Goal: Information Seeking & Learning: Check status

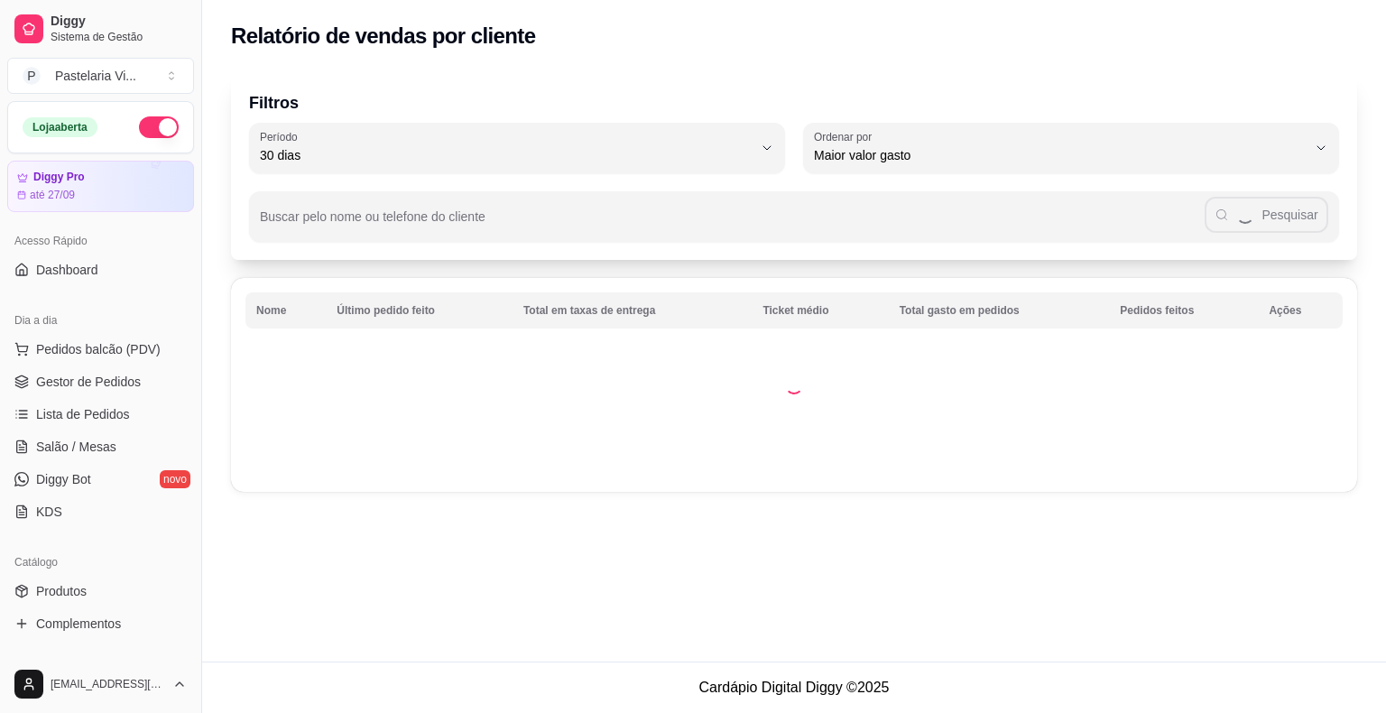
select select "30"
select select "HIGHEST_TOTAL_SPENT_WITH_ORDERS"
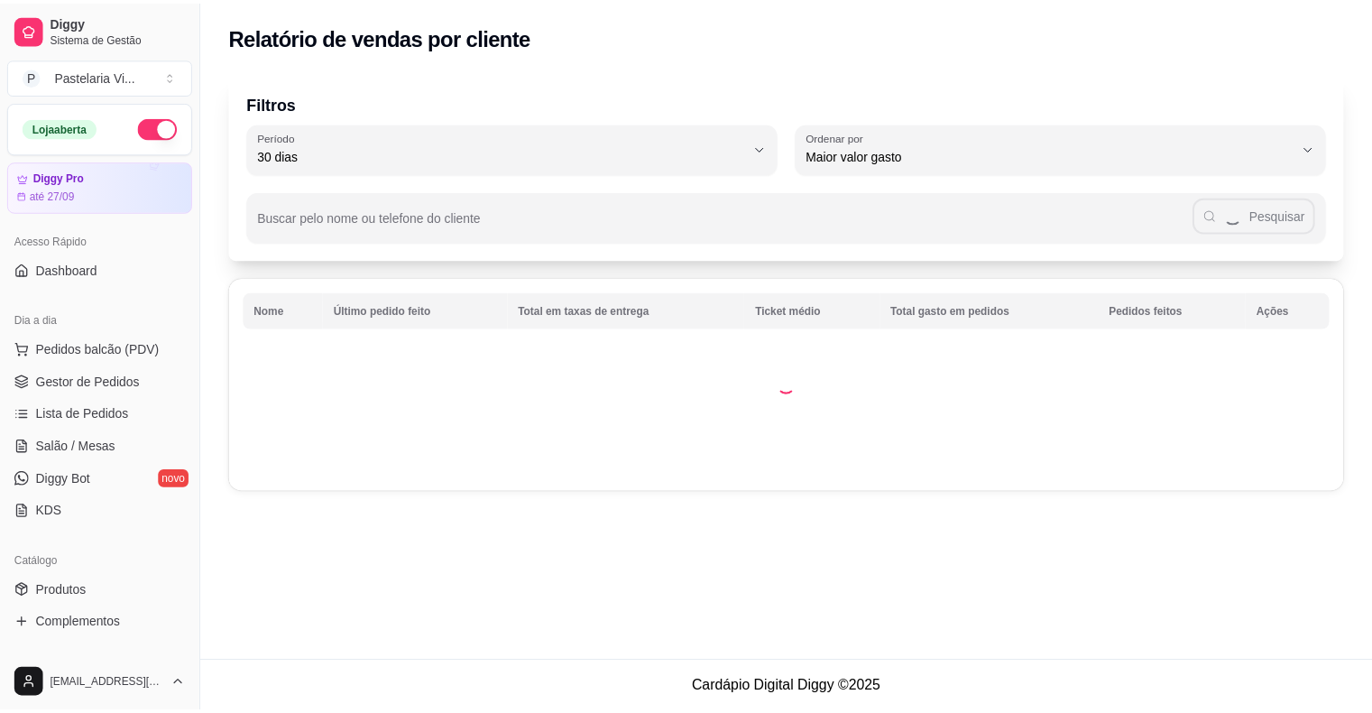
scroll to position [361, 0]
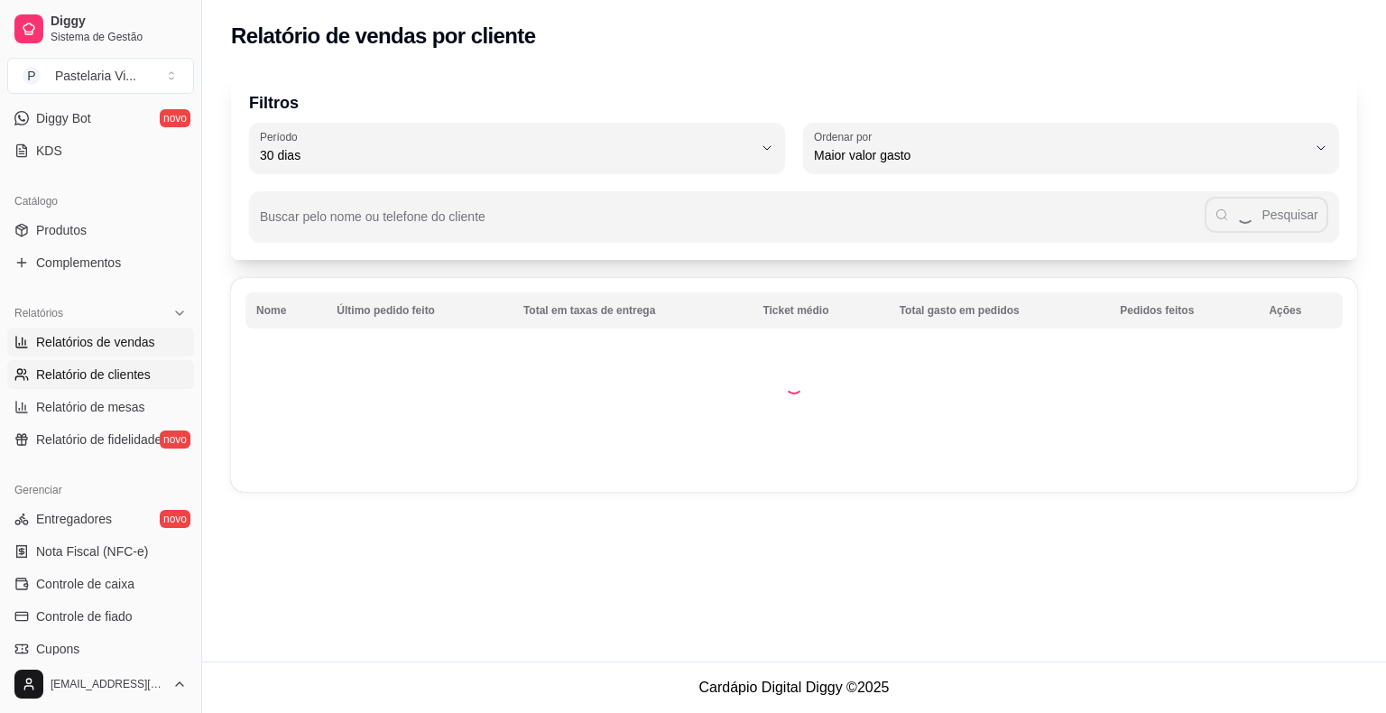
click at [106, 340] on span "Relatórios de vendas" at bounding box center [95, 342] width 119 height 18
select select "ALL"
select select "0"
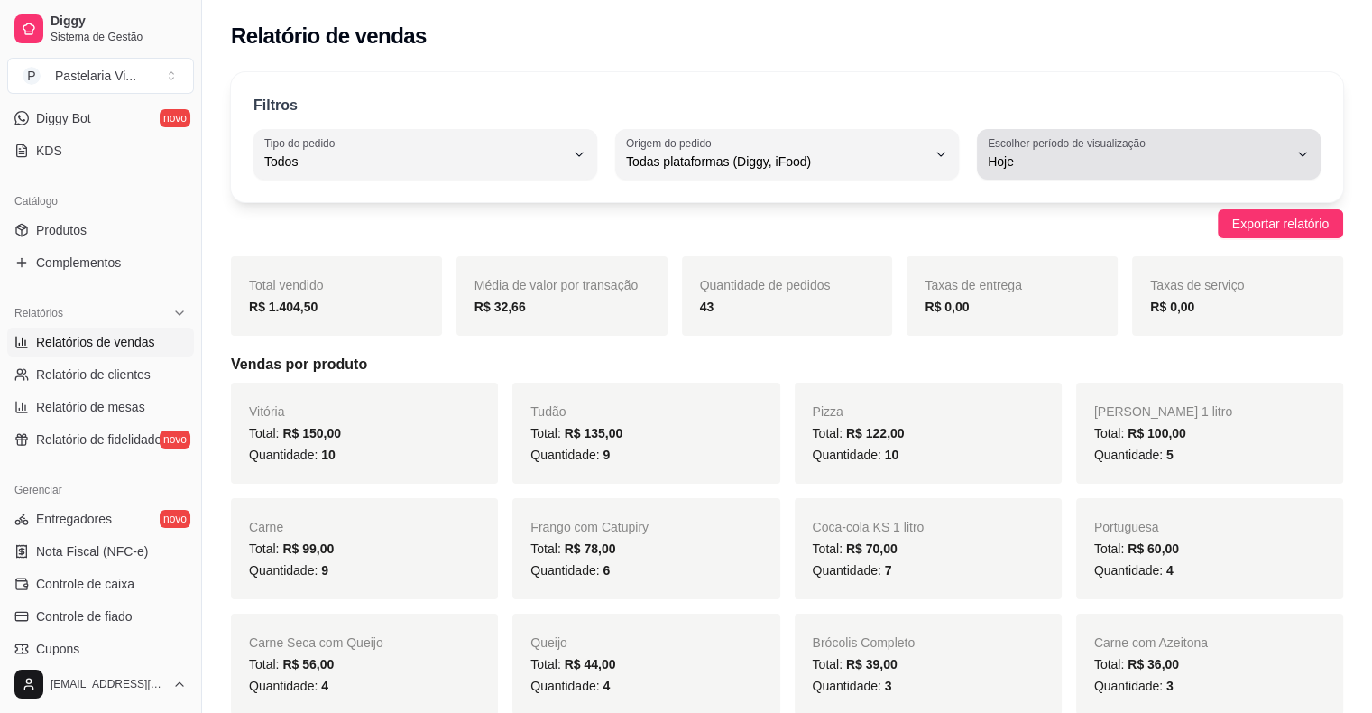
click at [1081, 161] on span "Hoje" at bounding box center [1138, 161] width 300 height 18
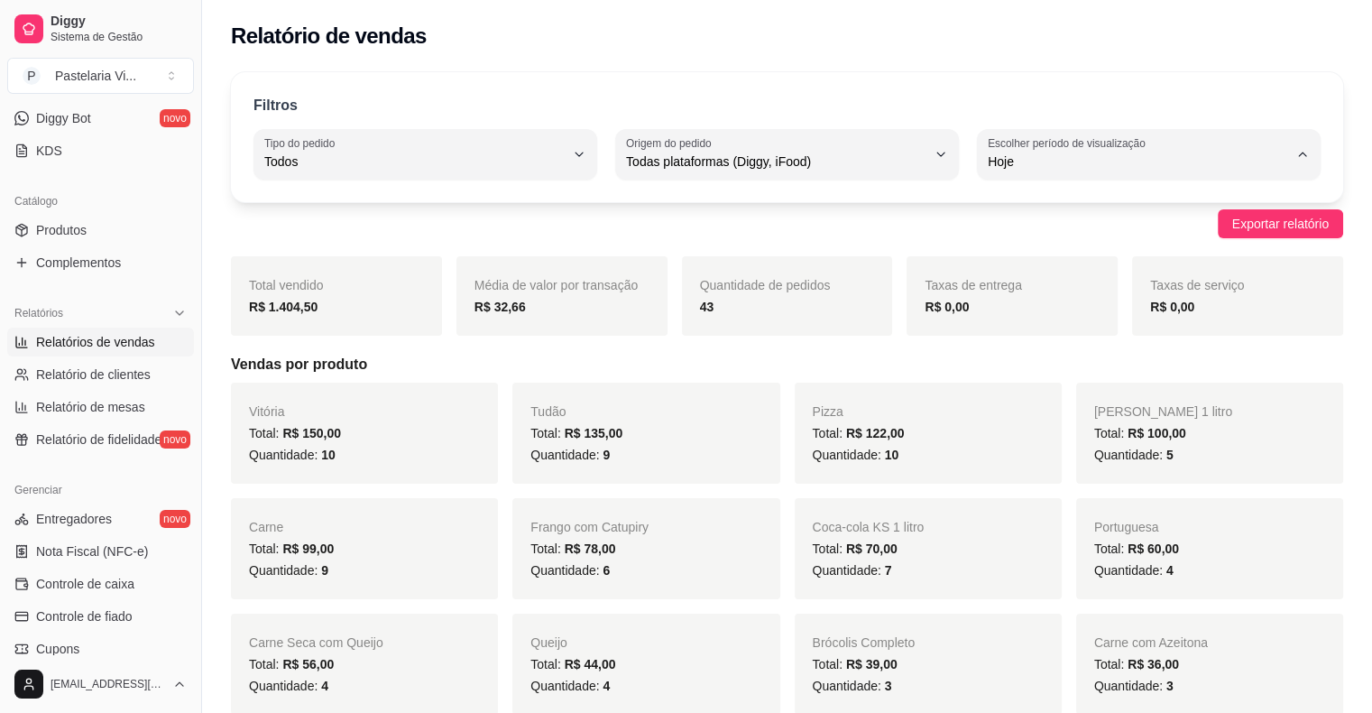
click at [1032, 389] on span "Customizado" at bounding box center [1140, 380] width 285 height 17
type input "-1"
select select "-1"
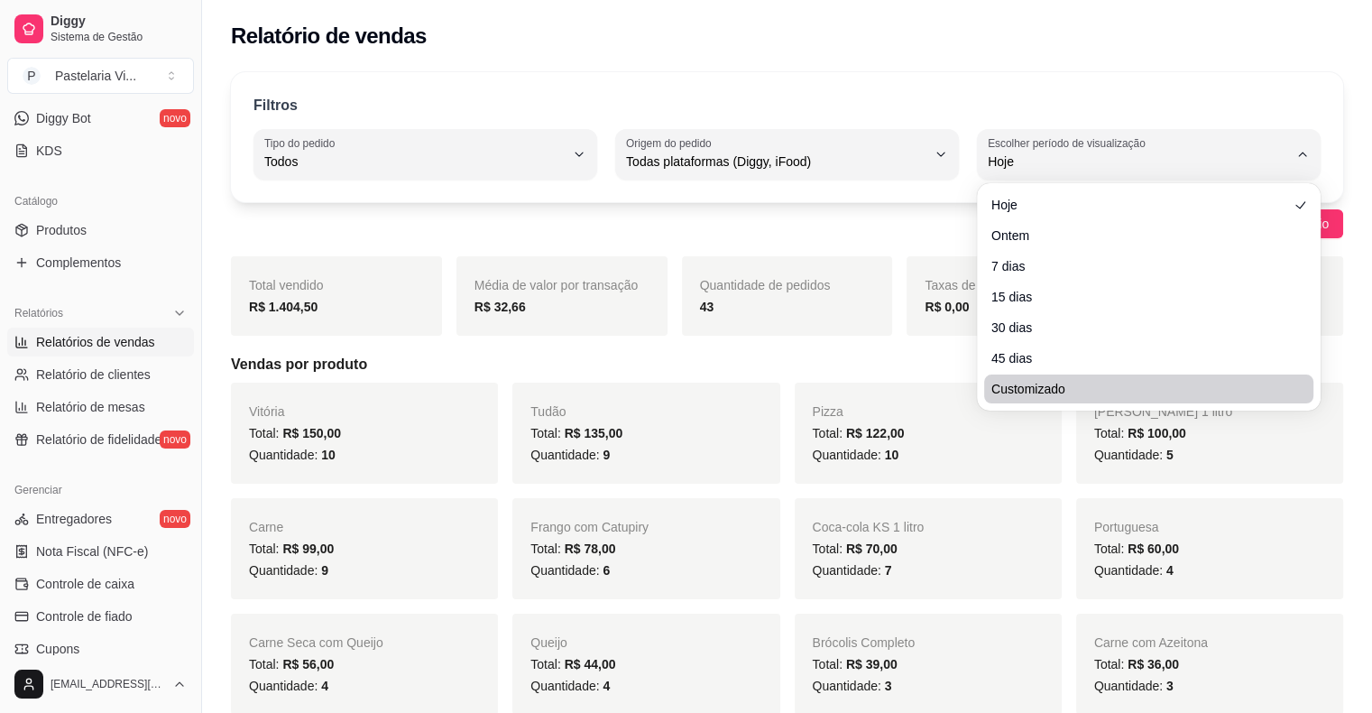
scroll to position [17, 0]
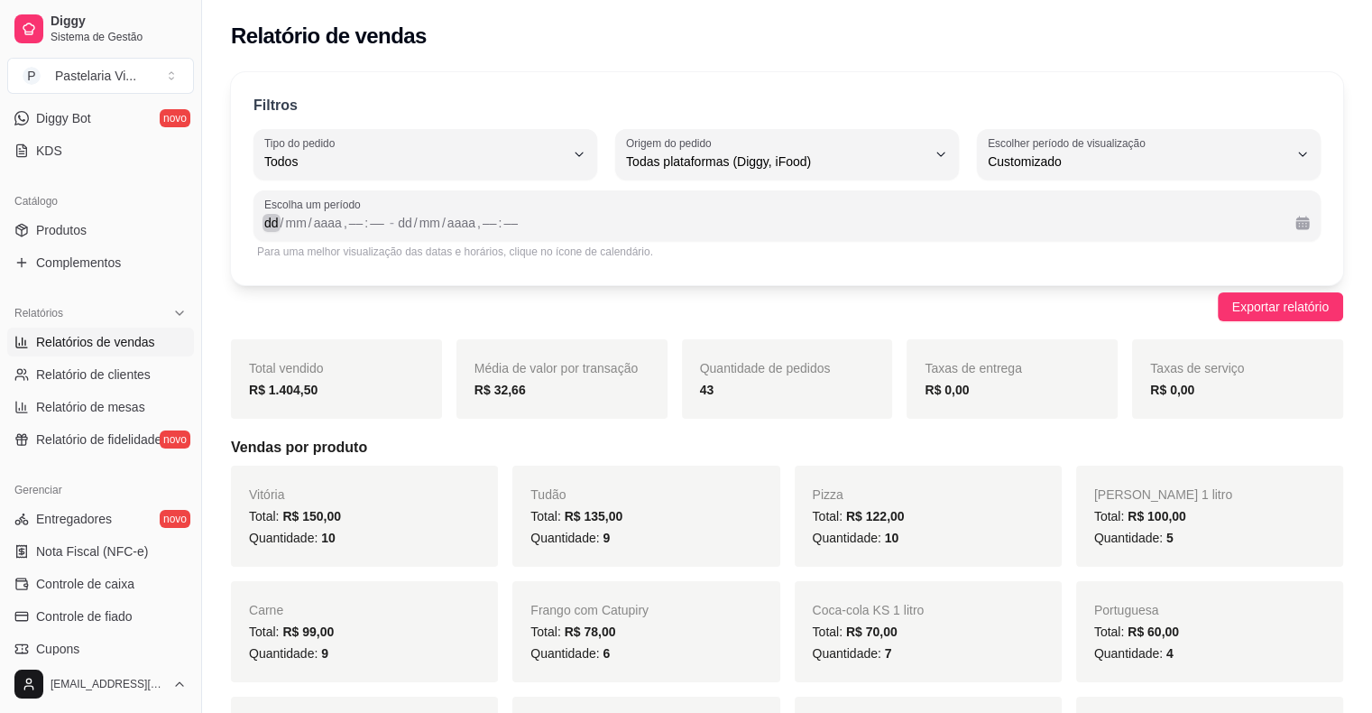
click at [266, 226] on div "dd" at bounding box center [272, 223] width 18 height 18
click at [99, 373] on span "Relatório de clientes" at bounding box center [93, 374] width 115 height 18
select select "30"
select select "HIGHEST_TOTAL_SPENT_WITH_ORDERS"
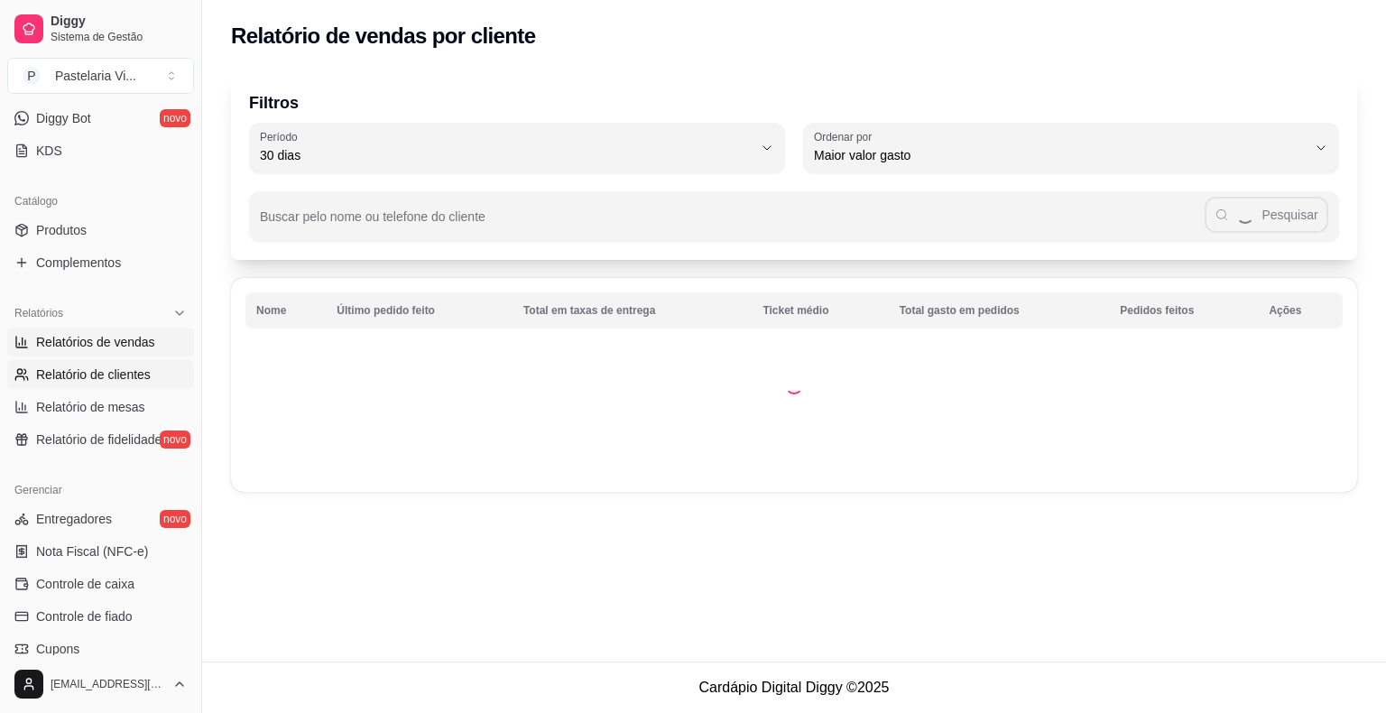
click at [97, 334] on span "Relatórios de vendas" at bounding box center [95, 342] width 119 height 18
select select "ALL"
select select "0"
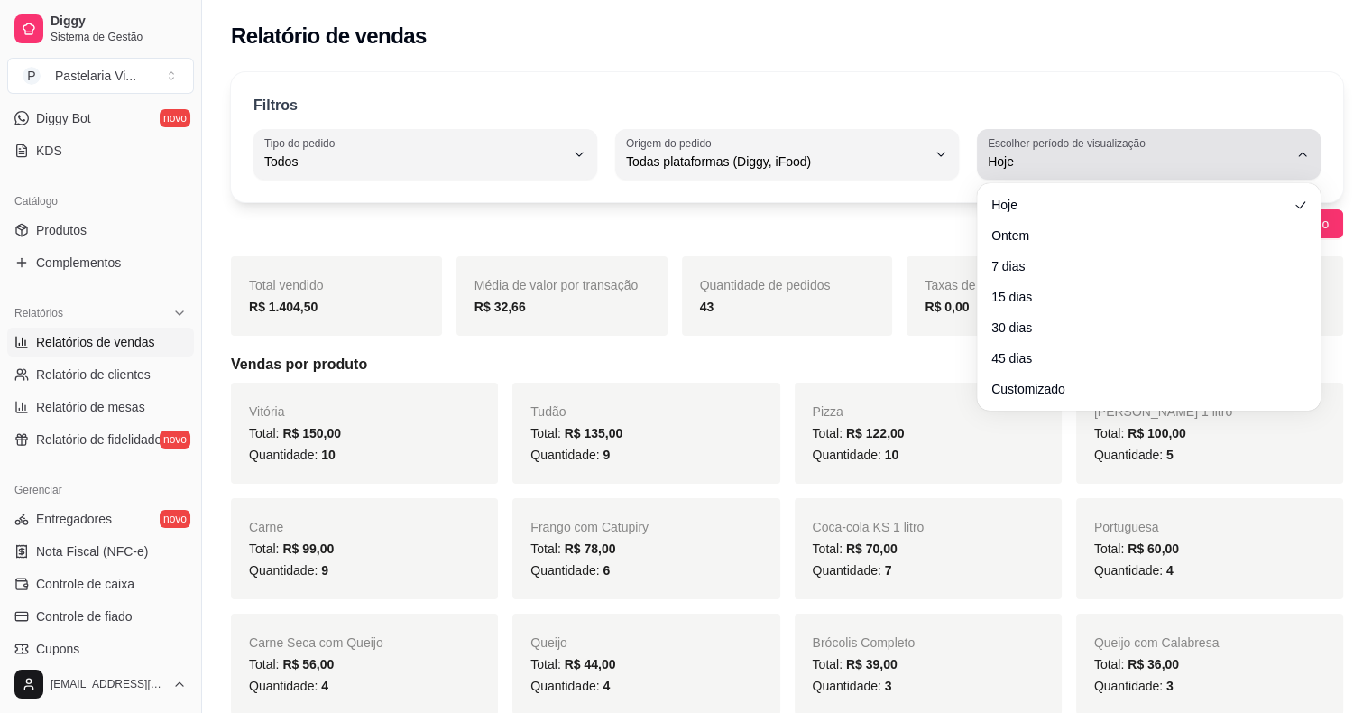
click at [1118, 156] on span "Hoje" at bounding box center [1138, 161] width 300 height 18
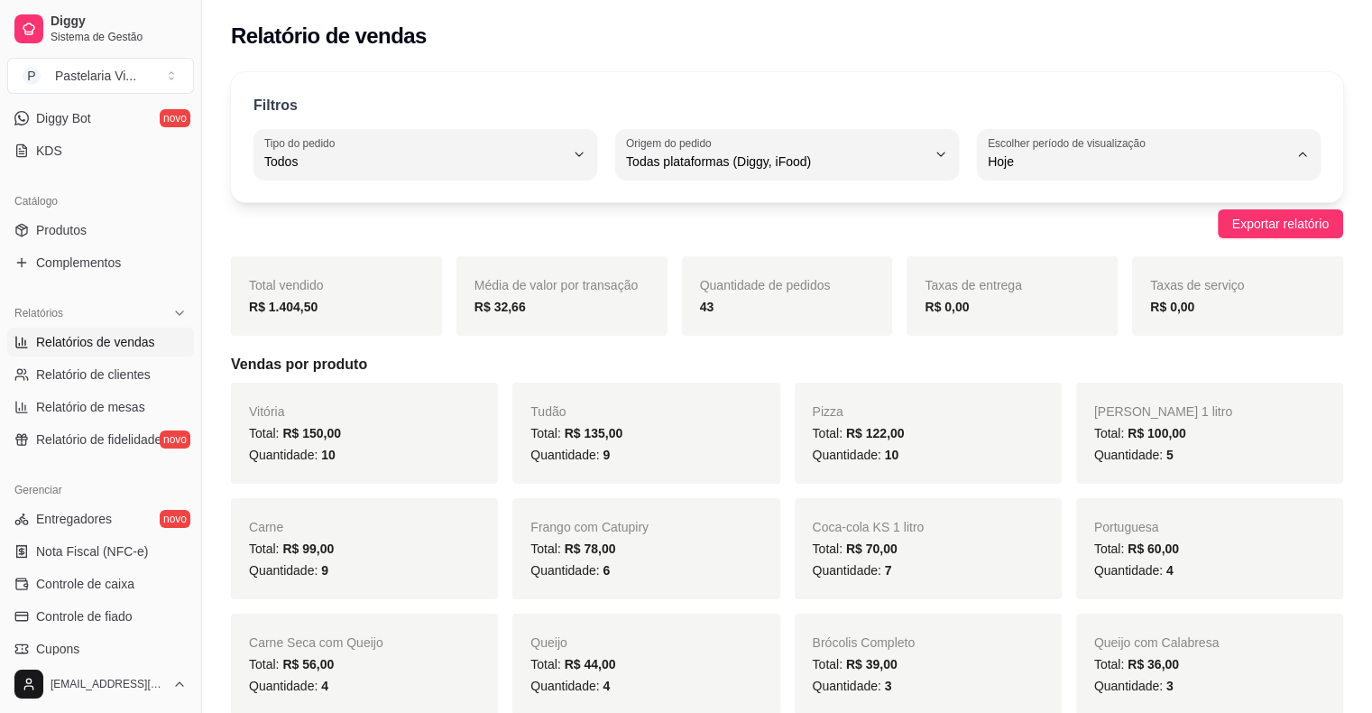
click at [1038, 389] on span "Customizado" at bounding box center [1140, 380] width 285 height 17
type input "-1"
select select "-1"
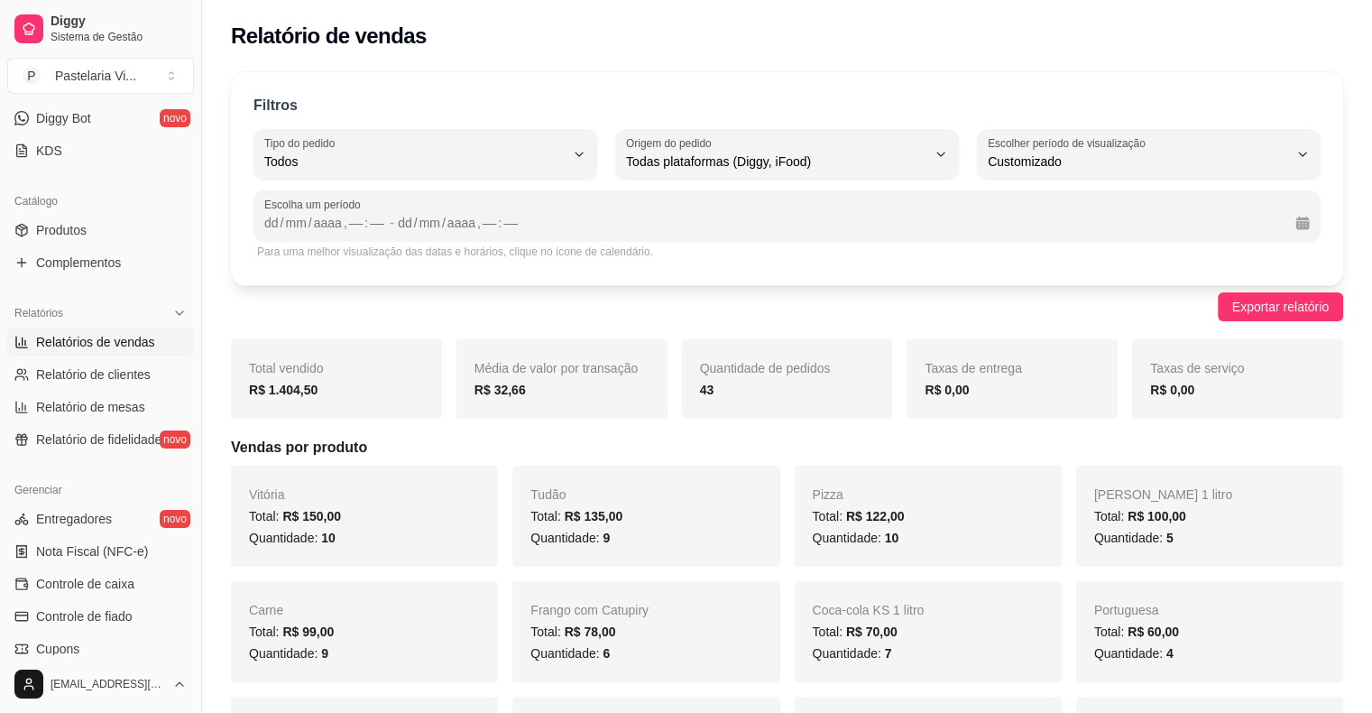
scroll to position [17, 0]
click at [272, 222] on div "dd" at bounding box center [272, 223] width 18 height 18
